Goal: Answer question/provide support

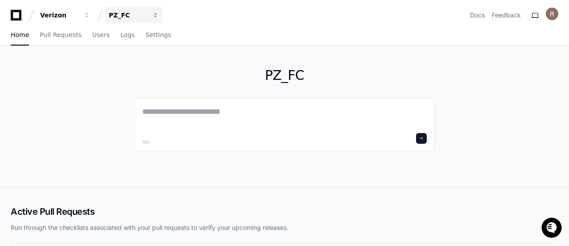
click at [132, 18] on div "PZ_FC" at bounding box center [128, 15] width 38 height 9
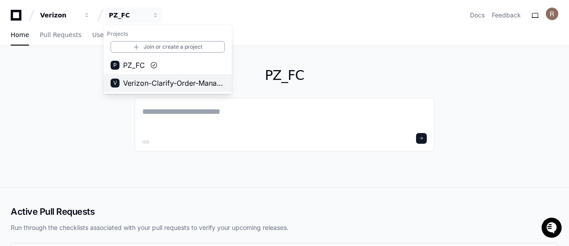
click at [156, 84] on span "Verizon-Clarify-Order-Management" at bounding box center [174, 83] width 102 height 11
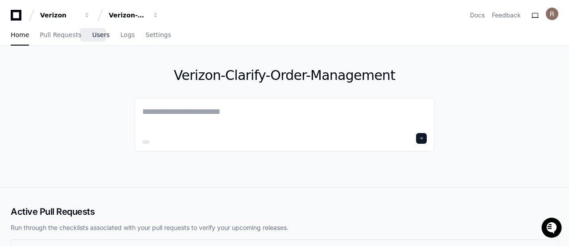
click at [92, 37] on span "Users" at bounding box center [100, 34] width 17 height 5
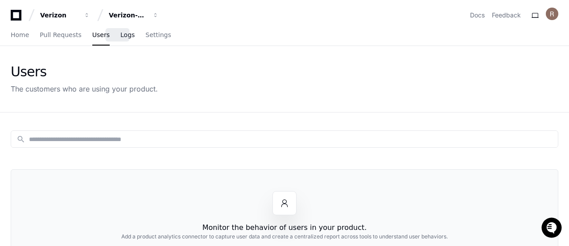
click at [120, 37] on span "Logs" at bounding box center [127, 34] width 14 height 5
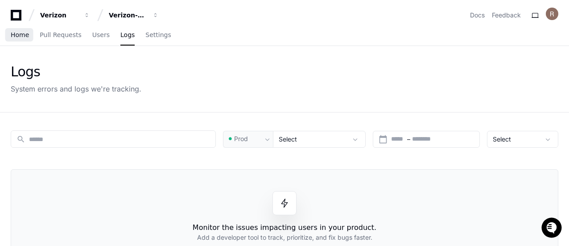
click at [24, 35] on span "Home" at bounding box center [20, 34] width 18 height 5
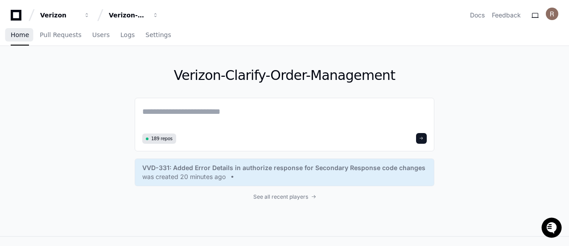
click at [19, 33] on span "Home" at bounding box center [20, 34] width 18 height 5
click at [484, 14] on link "Docs" at bounding box center [477, 15] width 15 height 9
click at [145, 35] on span "Settings" at bounding box center [157, 34] width 25 height 5
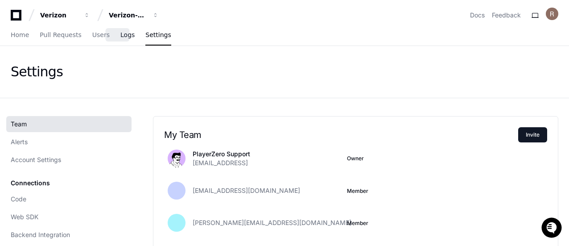
click at [120, 34] on span "Logs" at bounding box center [127, 34] width 14 height 5
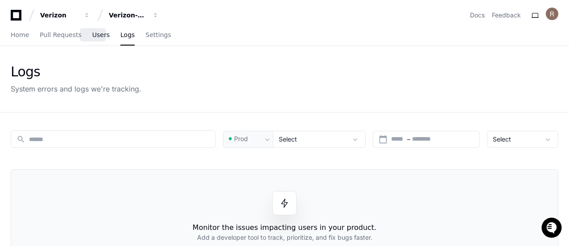
click at [92, 40] on link "Users" at bounding box center [100, 35] width 17 height 21
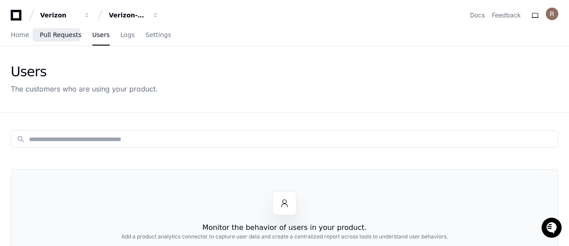
click at [59, 34] on span "Pull Requests" at bounding box center [61, 34] width 42 height 5
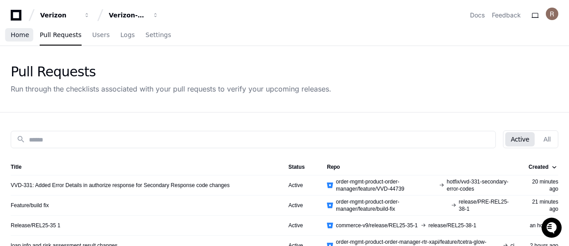
click at [17, 37] on span "Home" at bounding box center [20, 34] width 18 height 5
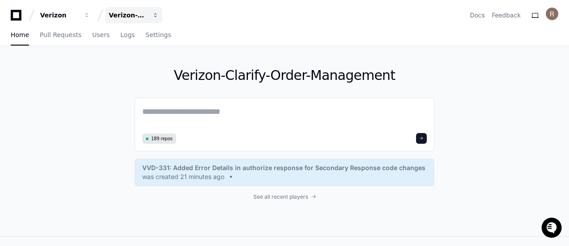
click at [135, 13] on div "Verizon-Clarify-Order-Management" at bounding box center [128, 15] width 38 height 9
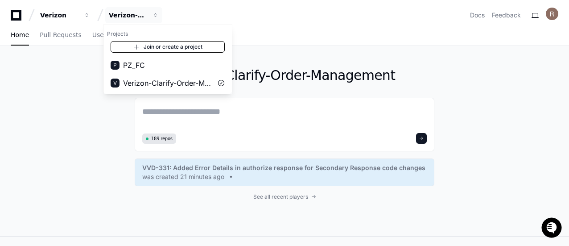
click at [164, 45] on link "Join or create a project" at bounding box center [168, 47] width 114 height 12
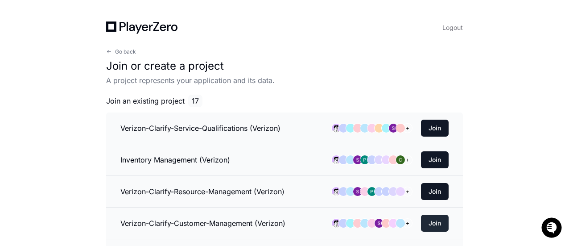
click at [433, 220] on button "Join" at bounding box center [435, 223] width 28 height 17
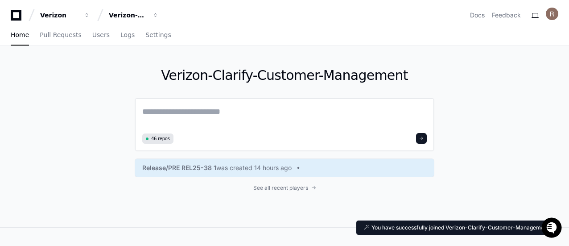
click at [158, 139] on span "46 repos" at bounding box center [160, 138] width 19 height 7
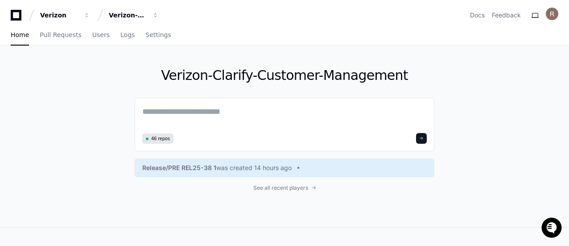
click at [298, 192] on div "Verizon-Clarify-Customer-Management 46 repos Release/PRE REL25-38 1 was created…" at bounding box center [285, 136] width 300 height 181
click at [295, 187] on span "See all recent players" at bounding box center [280, 187] width 55 height 7
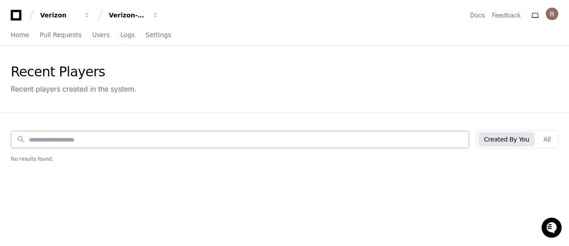
click at [168, 142] on input at bounding box center [246, 139] width 435 height 9
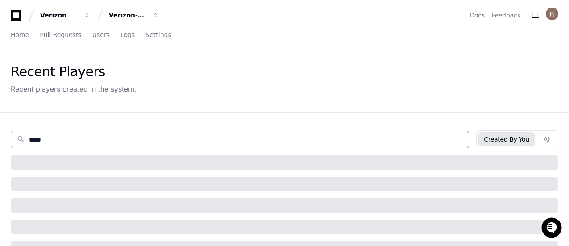
type input "******"
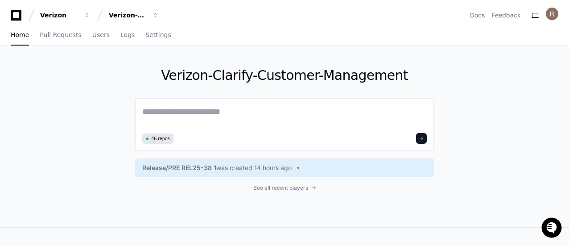
click at [192, 108] on textarea at bounding box center [284, 117] width 285 height 25
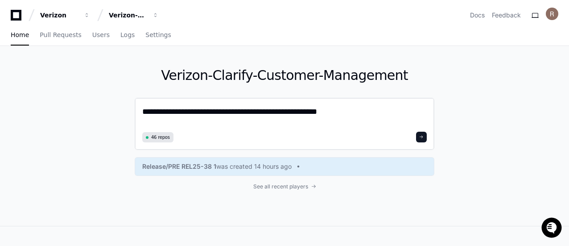
click at [199, 121] on textarea "**********" at bounding box center [284, 117] width 285 height 24
paste textarea
drag, startPoint x: 230, startPoint y: 114, endPoint x: 113, endPoint y: 108, distance: 116.6
click at [113, 108] on div "**********" at bounding box center [284, 136] width 569 height 180
click at [181, 112] on textarea "**********" at bounding box center [284, 117] width 285 height 24
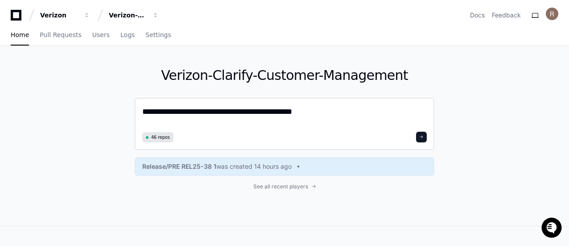
click at [245, 111] on textarea "**********" at bounding box center [284, 117] width 285 height 24
click at [342, 113] on textarea "**********" at bounding box center [284, 117] width 285 height 24
click at [270, 111] on textarea "**********" at bounding box center [284, 117] width 285 height 24
type textarea "**********"
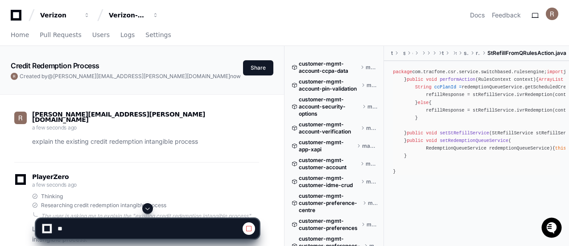
click at [146, 208] on span at bounding box center [147, 208] width 7 height 7
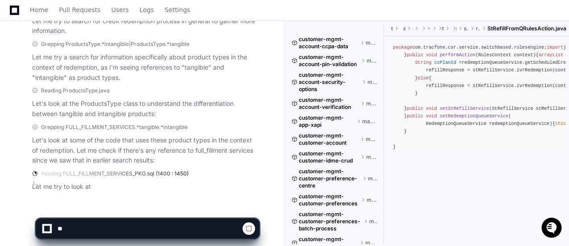
scroll to position [390, 0]
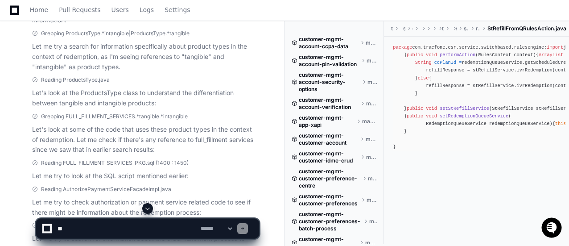
click at [146, 212] on span at bounding box center [147, 208] width 7 height 7
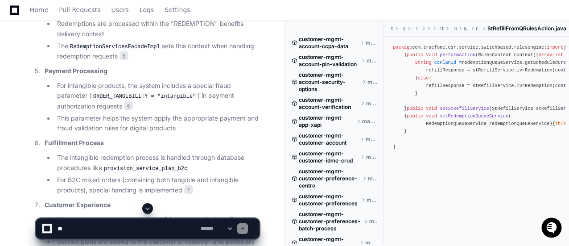
click at [148, 210] on span at bounding box center [147, 208] width 7 height 7
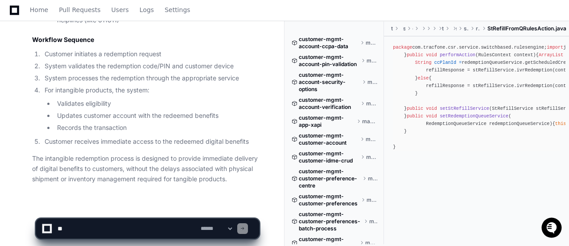
click at [102, 99] on li "Validates eligibility" at bounding box center [156, 104] width 205 height 10
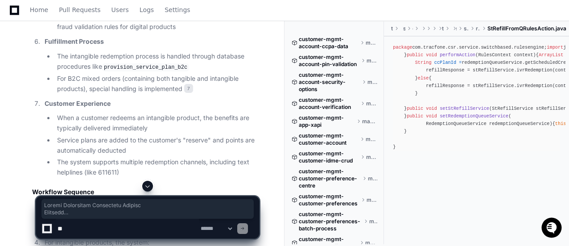
scroll to position [1220, 0]
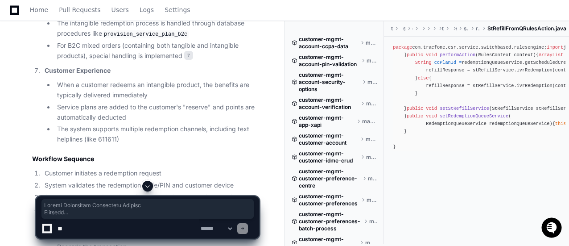
drag, startPoint x: 33, startPoint y: 83, endPoint x: 137, endPoint y: 162, distance: 129.6
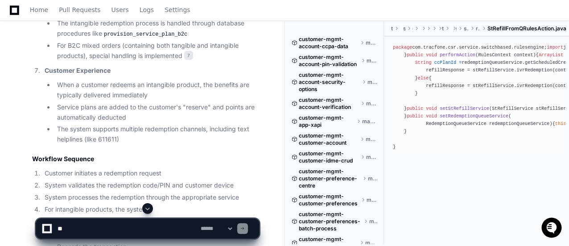
click at [148, 206] on span at bounding box center [147, 208] width 7 height 7
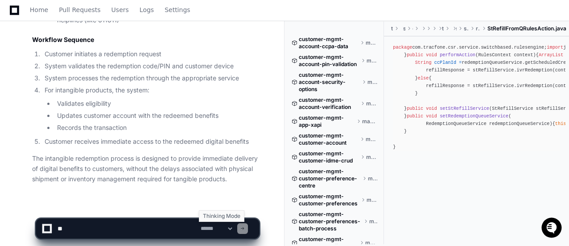
click at [234, 229] on select "**********" at bounding box center [216, 228] width 35 height 6
click at [142, 158] on p "The intangible redemption process is designed to provide immediate delivery of …" at bounding box center [145, 169] width 227 height 30
click at [79, 229] on textarea at bounding box center [127, 229] width 143 height 20
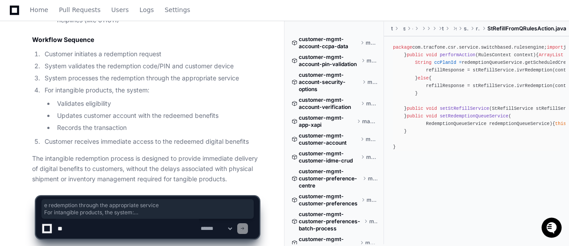
drag, startPoint x: 234, startPoint y: 173, endPoint x: 106, endPoint y: 63, distance: 168.6
click at [154, 174] on p "The intangible redemption process is designed to provide immediate delivery of …" at bounding box center [145, 169] width 227 height 30
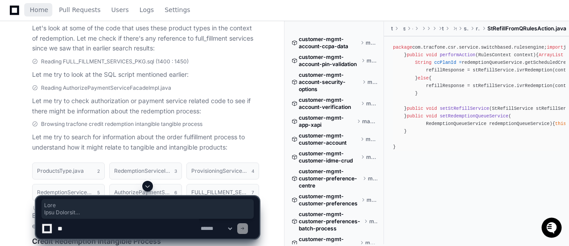
scroll to position [492, 0]
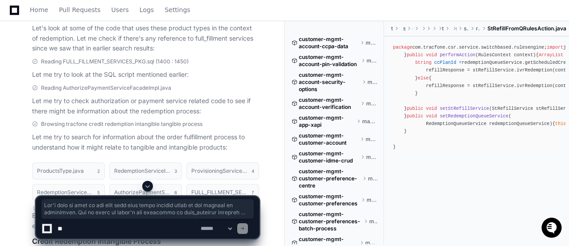
drag, startPoint x: 236, startPoint y: 173, endPoint x: 16, endPoint y: 27, distance: 264.0
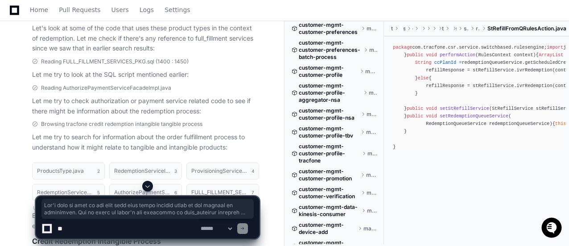
scroll to position [0, 0]
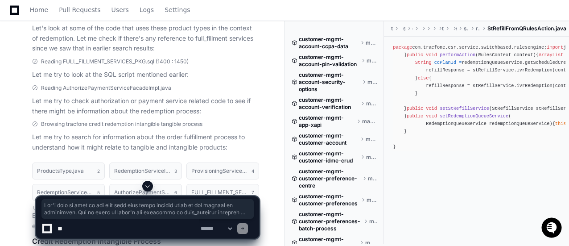
copy div "Let's look at some of the code that uses these product types in the context of …"
click at [187, 96] on p "Let me try to check authorization or payment service related code to see if the…" at bounding box center [145, 106] width 227 height 21
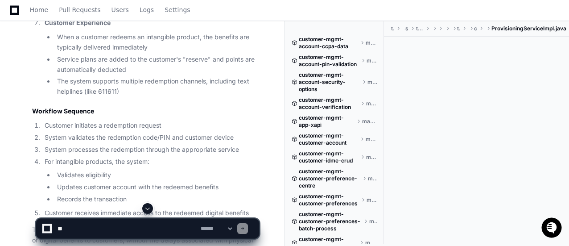
scroll to position [1339, 0]
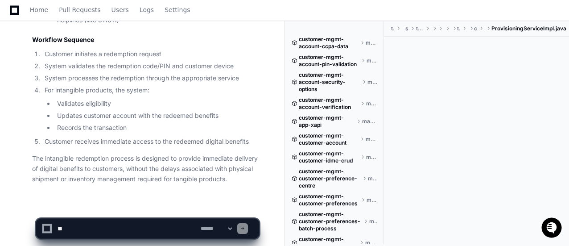
click at [105, 166] on p "The intangible redemption process is designed to provide immediate delivery of …" at bounding box center [145, 169] width 227 height 30
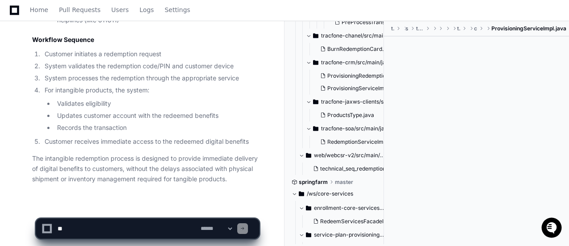
scroll to position [1084, 0]
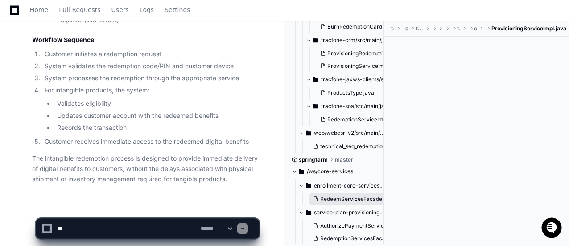
click at [353, 200] on span "RedeemServicesFacadeImpl.java" at bounding box center [362, 198] width 85 height 7
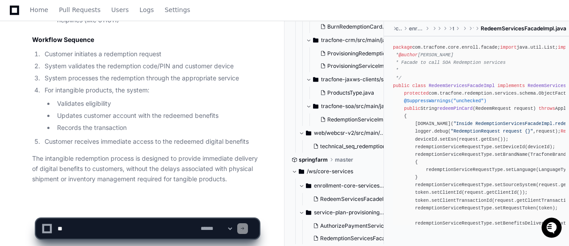
click at [359, 228] on div at bounding box center [353, 224] width 137 height 43
click at [358, 219] on div at bounding box center [353, 224] width 137 height 43
click at [352, 229] on div at bounding box center [353, 224] width 137 height 43
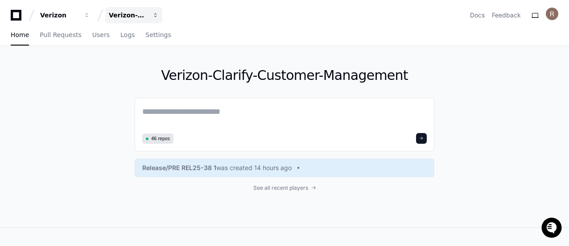
click at [141, 17] on div "Verizon-Clarify-Customer-Management" at bounding box center [128, 15] width 38 height 9
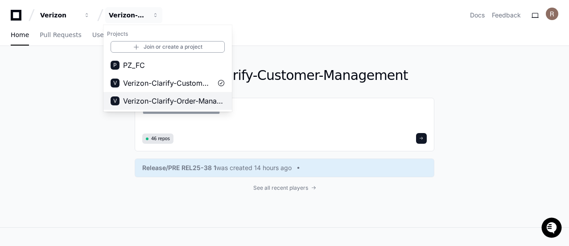
click at [166, 101] on span "Verizon-Clarify-Order-Management" at bounding box center [174, 101] width 102 height 11
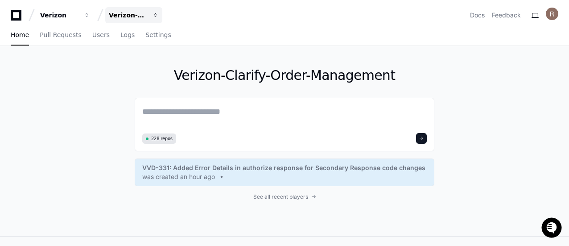
click at [134, 16] on div "Verizon-Clarify-Order-Management" at bounding box center [128, 15] width 38 height 9
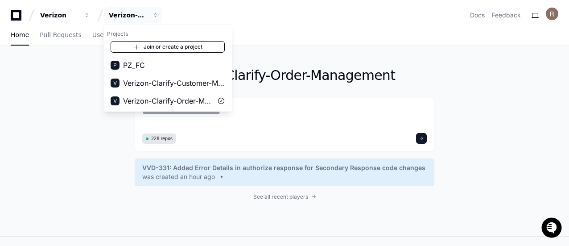
click at [159, 45] on link "Join or create a project" at bounding box center [168, 47] width 114 height 12
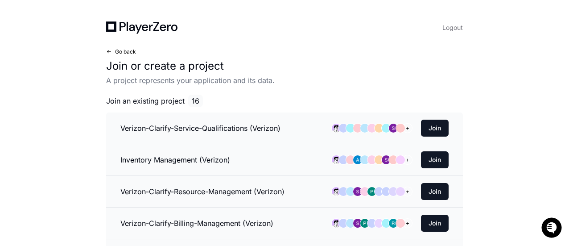
click at [120, 49] on span "Go back" at bounding box center [125, 51] width 21 height 7
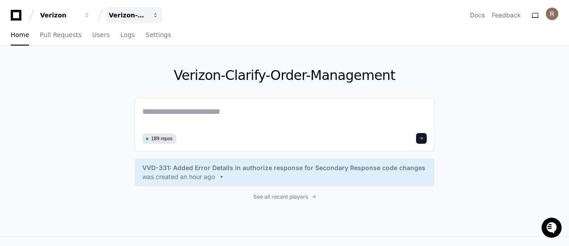
click at [139, 17] on div "Verizon-Clarify-Order-Management" at bounding box center [128, 15] width 38 height 9
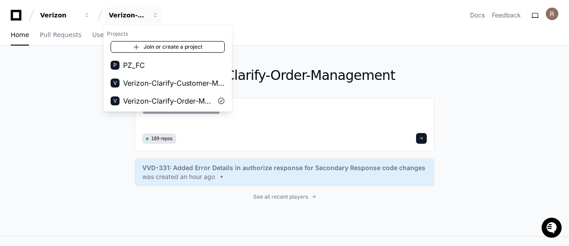
click at [162, 47] on link "Join or create a project" at bounding box center [168, 47] width 114 height 12
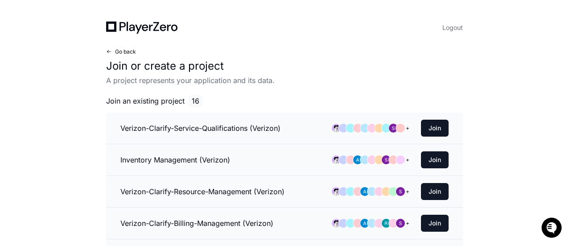
click at [120, 52] on span "Go back" at bounding box center [125, 51] width 21 height 7
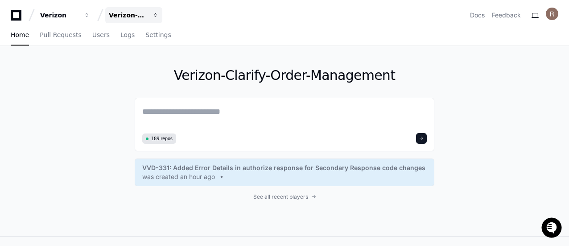
click at [132, 12] on div "Verizon-Clarify-Order-Management" at bounding box center [128, 15] width 38 height 9
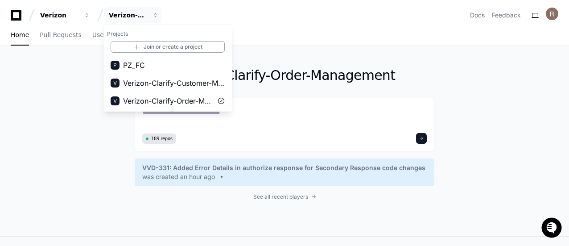
click at [43, 80] on div "Verizon-Clarify-Order-Management 189 repos VVD-331: Added Error Details in auth…" at bounding box center [284, 141] width 569 height 190
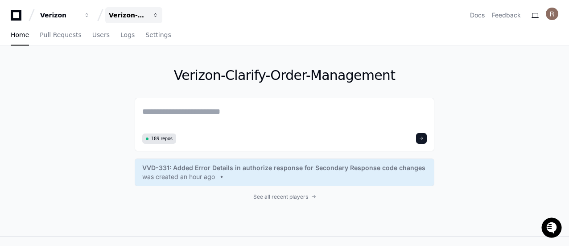
click at [144, 13] on div "Verizon-Clarify-Order-Management" at bounding box center [128, 15] width 38 height 9
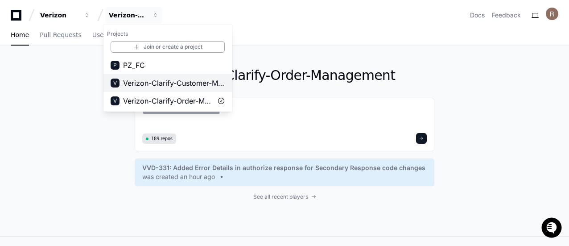
click at [165, 83] on span "Verizon-Clarify-Customer-Management" at bounding box center [174, 83] width 102 height 11
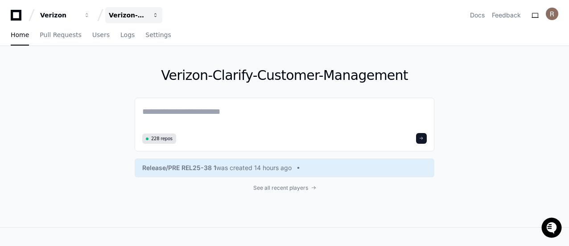
click at [132, 12] on div "Verizon-Clarify-Customer-Management" at bounding box center [128, 15] width 38 height 9
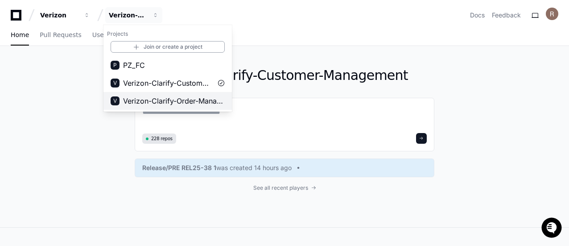
click at [159, 99] on span "Verizon-Clarify-Order-Management" at bounding box center [174, 101] width 102 height 11
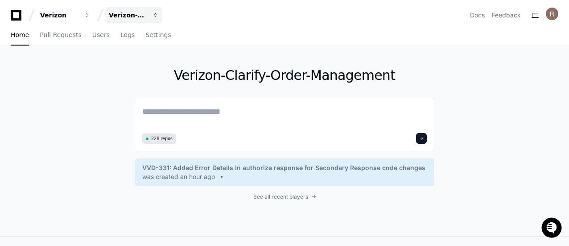
click at [140, 12] on div "Verizon-Clarify-Order-Management" at bounding box center [128, 15] width 38 height 9
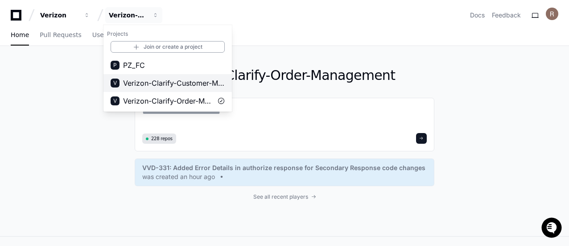
click at [145, 83] on span "Verizon-Clarify-Customer-Management" at bounding box center [174, 83] width 102 height 11
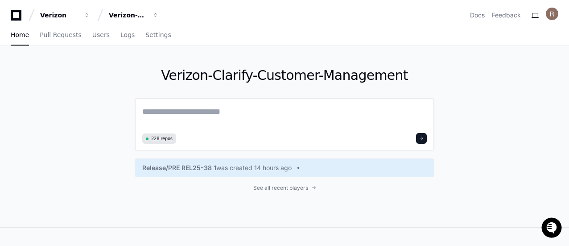
click at [250, 133] on div "228 repos" at bounding box center [284, 138] width 285 height 11
click at [17, 35] on span "Home" at bounding box center [20, 34] width 18 height 5
click at [138, 17] on div "Verizon-Clarify-Customer-Management" at bounding box center [128, 15] width 38 height 9
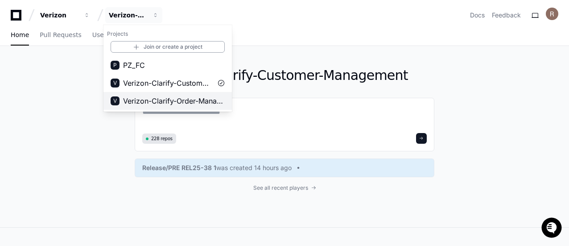
click at [203, 100] on span "Verizon-Clarify-Order-Management" at bounding box center [174, 101] width 102 height 11
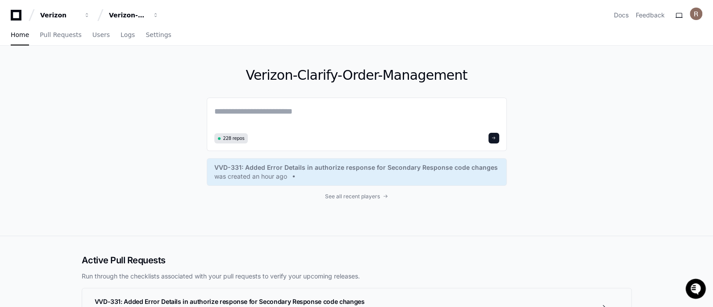
drag, startPoint x: 522, startPoint y: 2, endPoint x: 121, endPoint y: 184, distance: 440.2
click at [121, 184] on div "Verizon-Clarify-Order-Management 228 repos VVD-331: Added Error Details in auth…" at bounding box center [356, 141] width 571 height 190
